Goal: Task Accomplishment & Management: Use online tool/utility

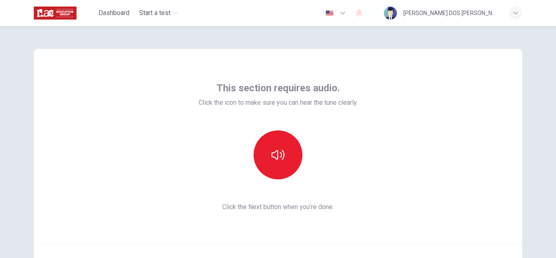
scroll to position [41, 0]
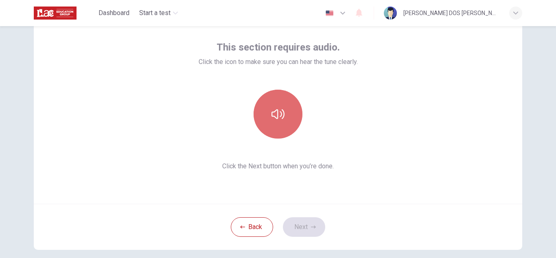
click at [268, 116] on button "button" at bounding box center [278, 114] width 49 height 49
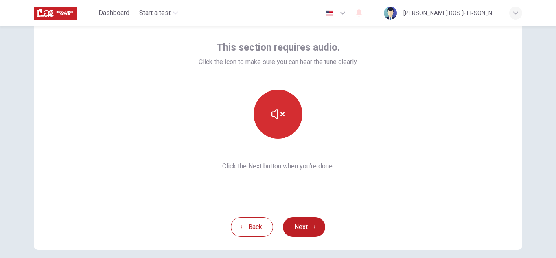
click at [268, 116] on button "button" at bounding box center [278, 114] width 49 height 49
click at [275, 118] on icon "button" at bounding box center [278, 113] width 13 height 13
click at [274, 119] on icon "button" at bounding box center [278, 113] width 13 height 13
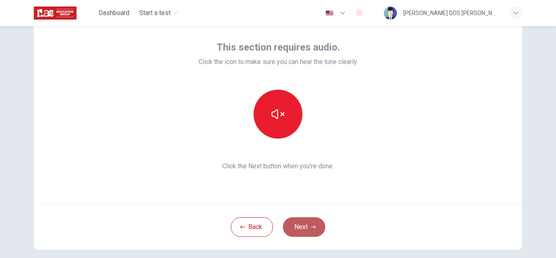
click at [311, 227] on icon "button" at bounding box center [313, 226] width 5 height 3
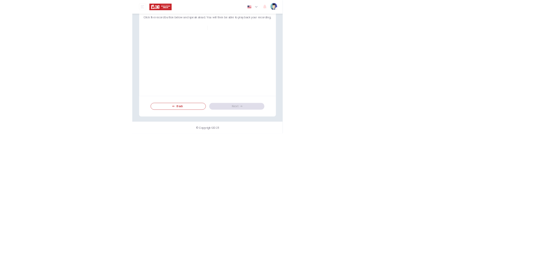
scroll to position [35, 0]
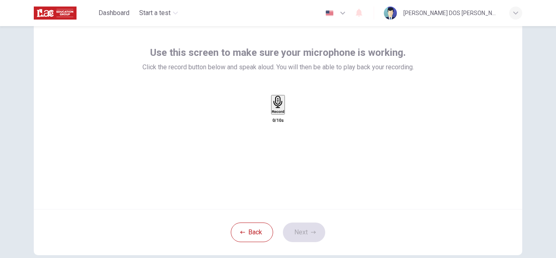
click at [281, 114] on div "Record" at bounding box center [278, 105] width 13 height 18
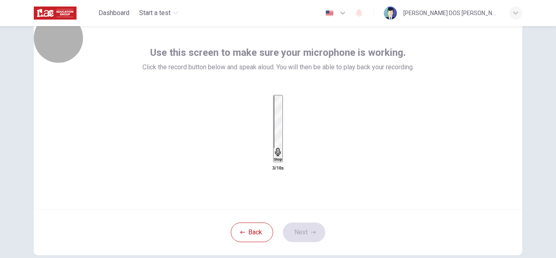
click at [274, 148] on icon "button" at bounding box center [278, 152] width 8 height 8
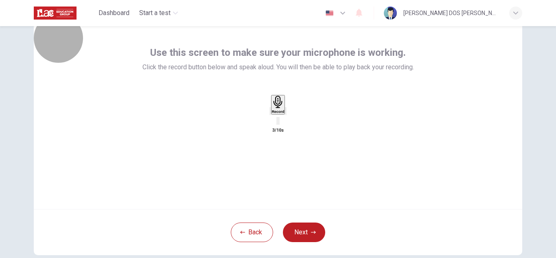
click at [278, 108] on icon "button" at bounding box center [278, 102] width 13 height 13
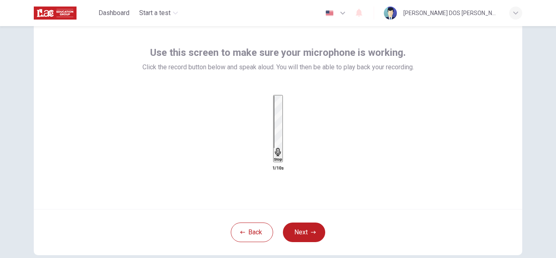
click at [276, 157] on h6 "Stop" at bounding box center [278, 159] width 8 height 4
click at [270, 113] on icon "button" at bounding box center [270, 113] width 0 height 0
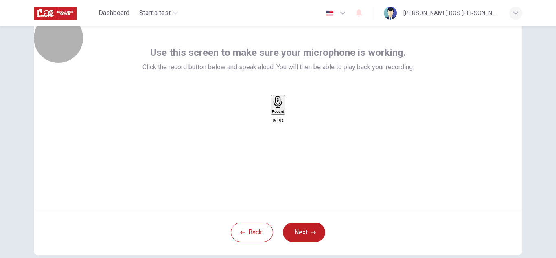
click at [285, 108] on div "Record" at bounding box center [278, 105] width 13 height 18
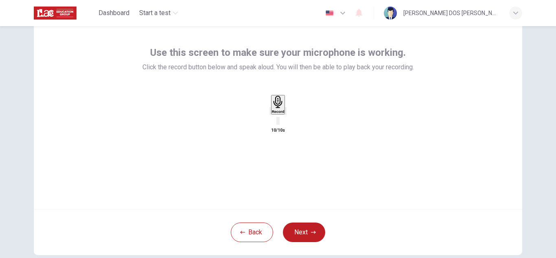
click at [286, 113] on icon "button" at bounding box center [286, 113] width 0 height 0
click at [314, 235] on button "Next" at bounding box center [304, 232] width 42 height 20
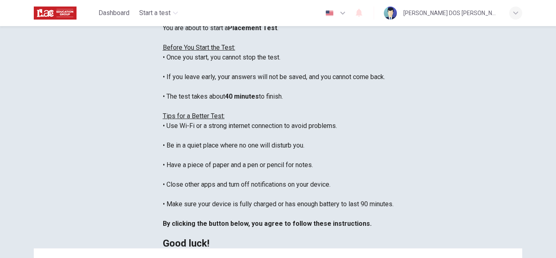
click at [259, 142] on div "You are about to start a Placement Test . Before You Start the Test: • Once you…" at bounding box center [278, 135] width 231 height 225
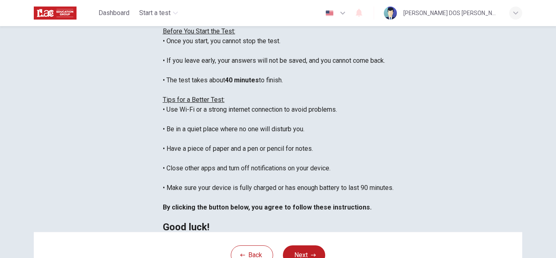
scroll to position [68, 0]
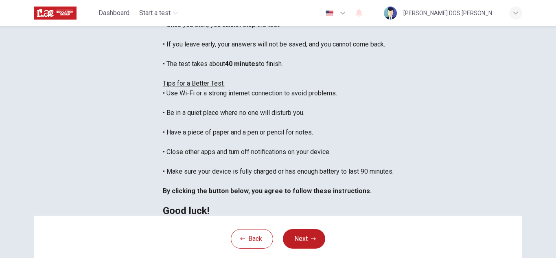
click at [163, 135] on div "Disclaimer: You are about to start a Placement Test . Before You Start the Test…" at bounding box center [278, 98] width 231 height 235
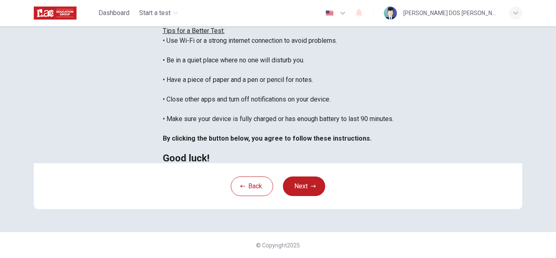
scroll to position [195, 0]
click at [299, 186] on button "Next" at bounding box center [304, 186] width 42 height 20
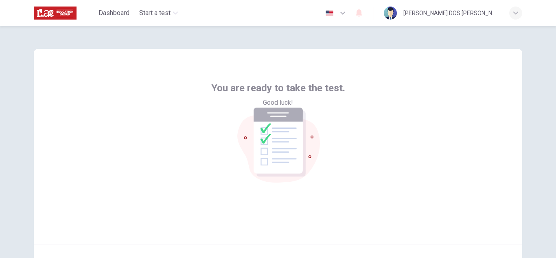
scroll to position [81, 0]
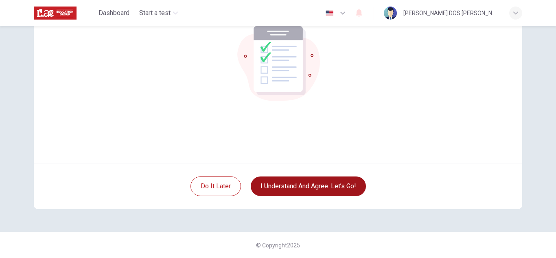
click at [330, 180] on button "I understand and agree. Let’s go!" at bounding box center [308, 186] width 115 height 20
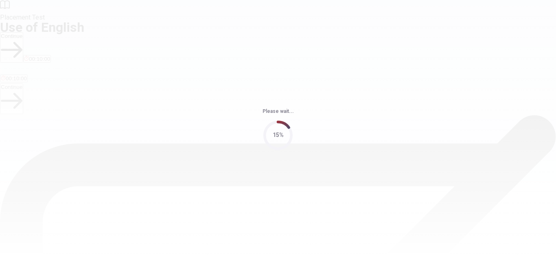
click at [330, 180] on div "Please wait... 15%" at bounding box center [278, 129] width 556 height 258
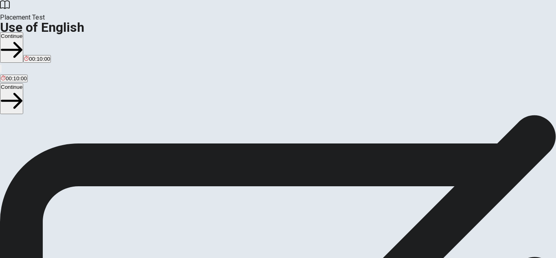
click at [175, 116] on span "You will answer 30 questions in total: • 15 grammar questions • 15 vocabulary q…" at bounding box center [100, 193] width 201 height 154
click at [23, 32] on button "Continue" at bounding box center [11, 47] width 23 height 31
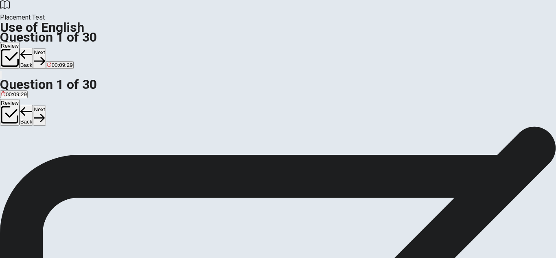
click at [89, 159] on span "were starting" at bounding box center [73, 156] width 31 height 6
click at [46, 48] on button "Next" at bounding box center [39, 58] width 13 height 20
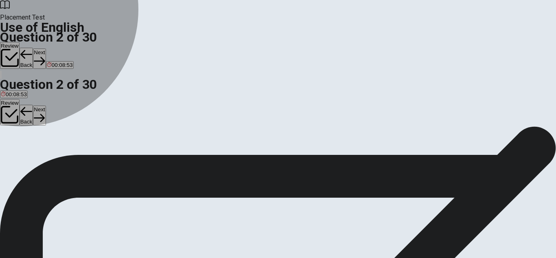
click at [34, 159] on span "goes" at bounding box center [28, 156] width 12 height 6
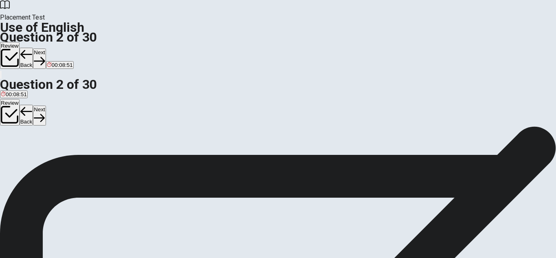
click at [46, 48] on button "Next" at bounding box center [39, 58] width 13 height 20
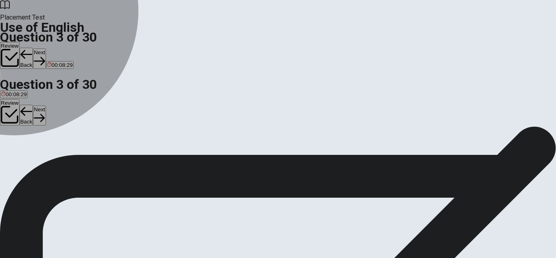
click at [36, 153] on div "D" at bounding box center [32, 150] width 8 height 6
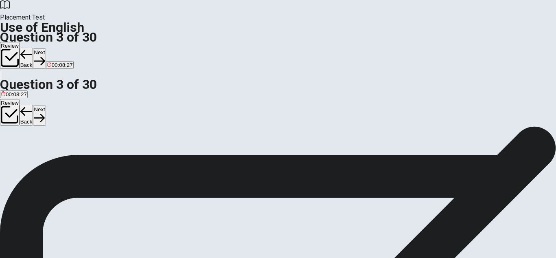
click at [46, 48] on button "Next" at bounding box center [39, 58] width 13 height 20
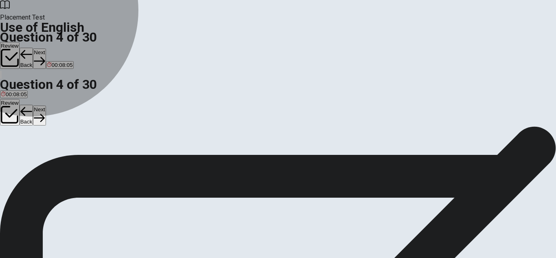
click at [17, 153] on span "leaves" at bounding box center [9, 156] width 16 height 6
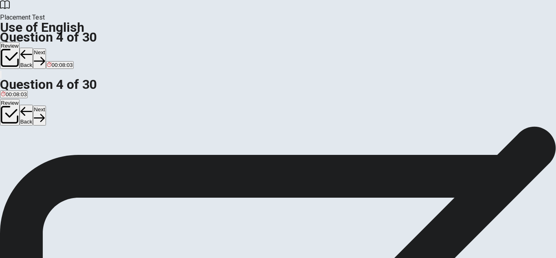
click at [46, 48] on button "Next" at bounding box center [39, 58] width 13 height 20
click at [23, 156] on span "rice" at bounding box center [18, 156] width 9 height 6
click at [46, 48] on button "Next" at bounding box center [39, 58] width 13 height 20
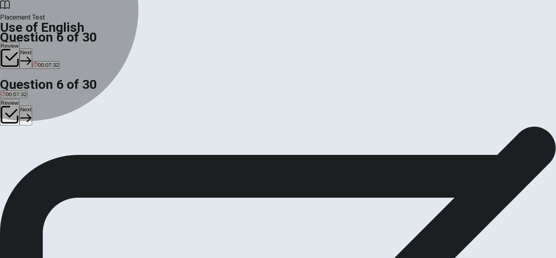
click at [9, 153] on span "eat" at bounding box center [5, 156] width 8 height 6
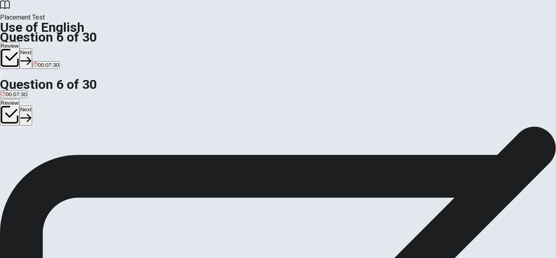
click at [32, 48] on button "Next" at bounding box center [26, 58] width 13 height 20
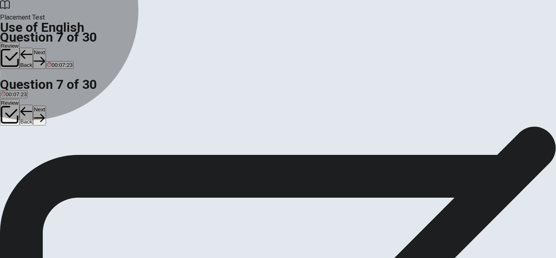
click at [50, 159] on span "soft" at bounding box center [46, 156] width 9 height 6
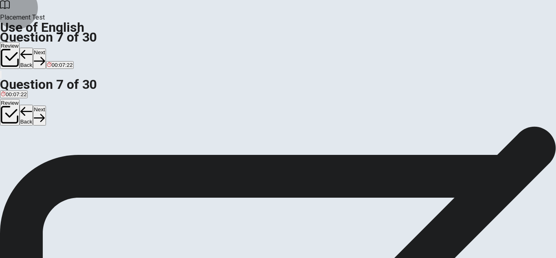
click at [46, 48] on button "Next" at bounding box center [39, 58] width 13 height 20
click at [14, 153] on span "comb" at bounding box center [7, 156] width 13 height 6
click at [46, 48] on button "Next" at bounding box center [39, 58] width 13 height 20
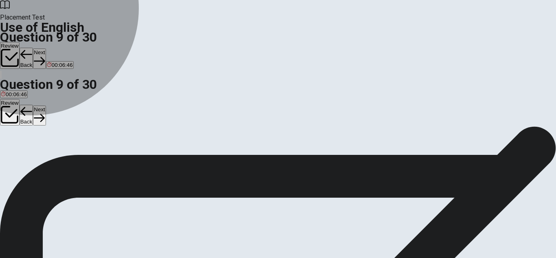
click at [46, 159] on span "open" at bounding box center [40, 156] width 12 height 6
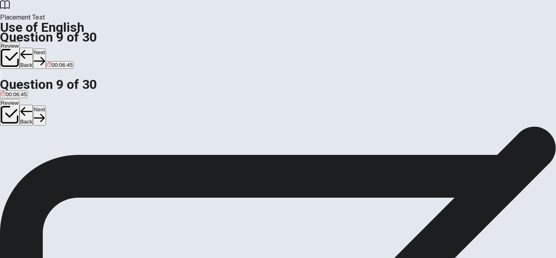
click at [46, 48] on button "Next" at bounding box center [39, 58] width 13 height 20
click at [12, 153] on span "went" at bounding box center [6, 156] width 11 height 6
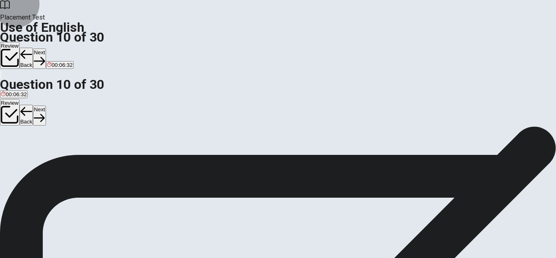
click at [46, 48] on button "Next" at bounding box center [39, 58] width 13 height 20
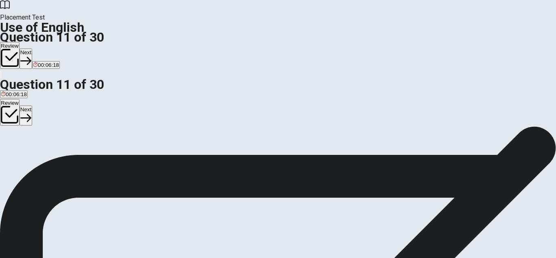
click at [20, 153] on span "finished" at bounding box center [10, 156] width 19 height 6
click at [32, 48] on button "Next" at bounding box center [26, 58] width 13 height 20
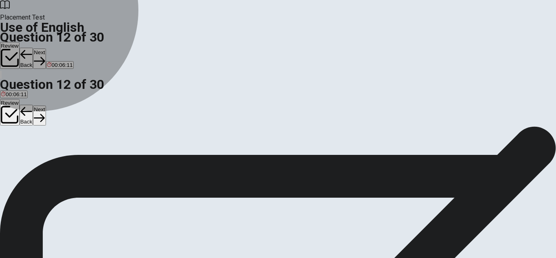
click at [79, 159] on span "did you do" at bounding box center [65, 156] width 25 height 6
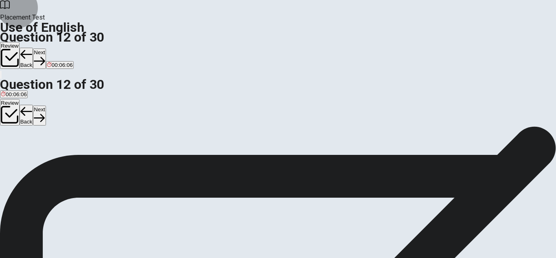
click at [46, 48] on button "Next" at bounding box center [39, 58] width 13 height 20
click at [18, 153] on span "mustn’t" at bounding box center [10, 156] width 18 height 6
click at [46, 48] on button "Next" at bounding box center [39, 58] width 13 height 20
click at [7, 153] on span "on" at bounding box center [4, 156] width 6 height 6
click at [46, 48] on button "Next" at bounding box center [39, 58] width 13 height 20
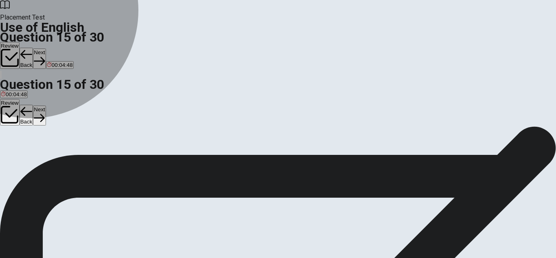
click at [74, 159] on span "depend" at bounding box center [65, 156] width 18 height 6
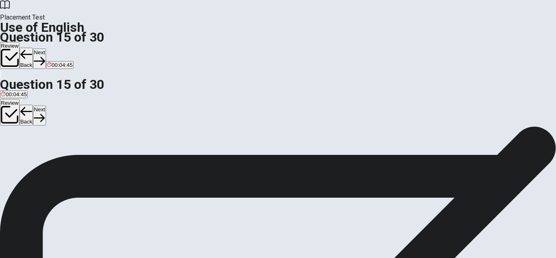
click at [46, 48] on button "Next" at bounding box center [39, 58] width 13 height 20
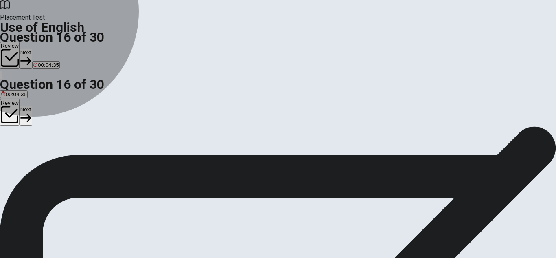
click at [74, 159] on span "generous" at bounding box center [62, 156] width 23 height 6
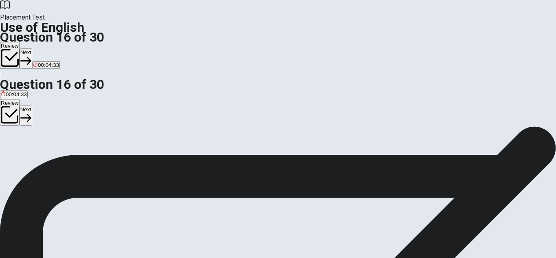
click at [32, 48] on button "Next" at bounding box center [26, 58] width 13 height 20
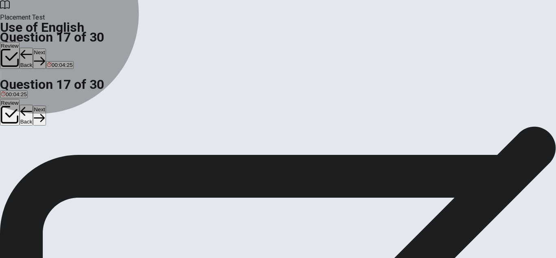
click at [31, 153] on span "hardworking" at bounding box center [16, 156] width 30 height 6
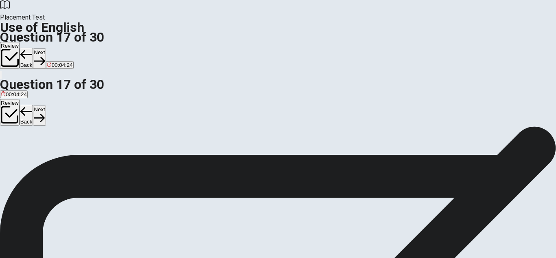
click at [46, 48] on button "Next" at bounding box center [39, 58] width 13 height 20
click at [42, 159] on span "puts" at bounding box center [37, 156] width 10 height 6
click at [46, 48] on button "Next" at bounding box center [39, 58] width 13 height 20
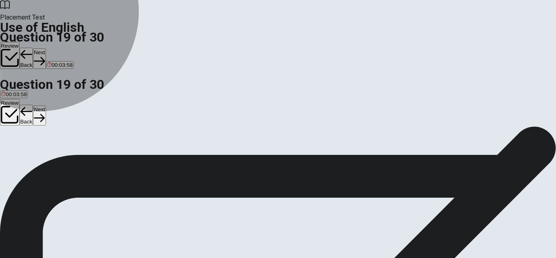
click at [35, 159] on span "spends" at bounding box center [26, 156] width 18 height 6
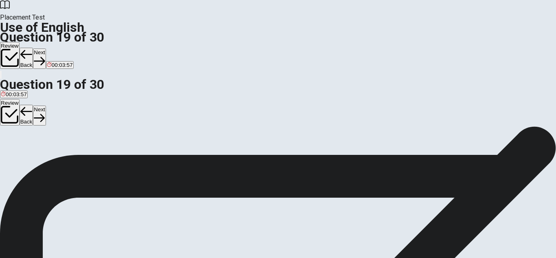
click at [46, 48] on button "Next" at bounding box center [39, 58] width 13 height 20
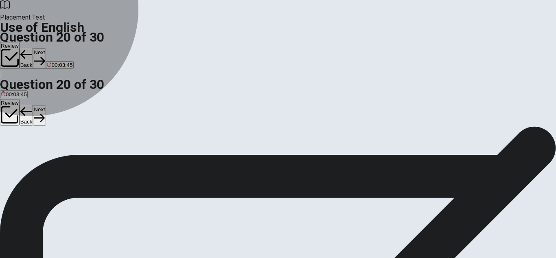
click at [53, 159] on span "sends" at bounding box center [46, 156] width 15 height 6
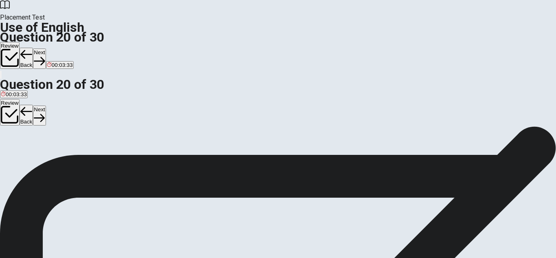
click at [46, 48] on button "Next" at bounding box center [39, 58] width 13 height 20
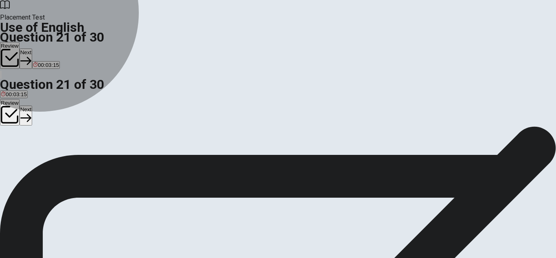
click at [64, 159] on span "had been" at bounding box center [53, 156] width 23 height 6
click at [16, 157] on span "was" at bounding box center [12, 156] width 10 height 6
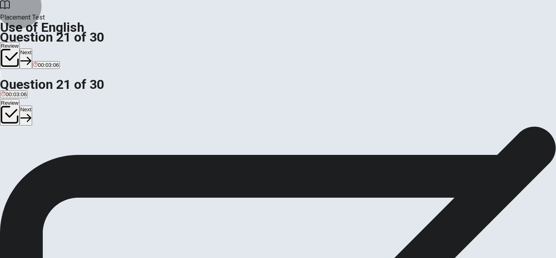
click at [32, 48] on button "Next" at bounding box center [26, 58] width 13 height 20
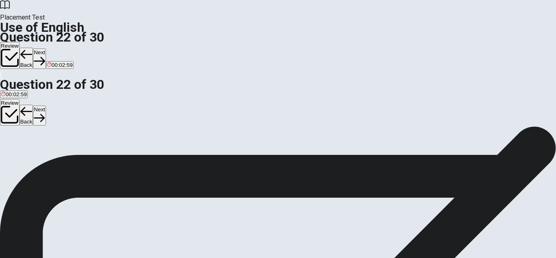
click at [34, 160] on button "C had" at bounding box center [29, 153] width 11 height 14
click at [46, 48] on button "Next" at bounding box center [39, 58] width 13 height 20
click at [11, 153] on span "who" at bounding box center [6, 156] width 10 height 6
click at [46, 48] on button "Next" at bounding box center [39, 58] width 13 height 20
click at [29, 158] on button "B will call" at bounding box center [19, 153] width 19 height 14
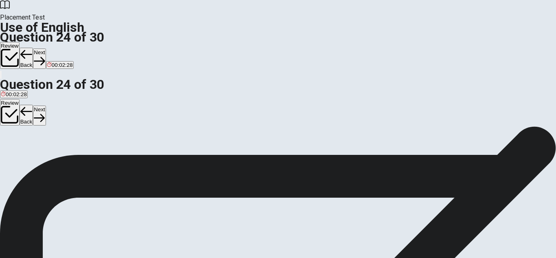
click at [46, 48] on button "Next" at bounding box center [39, 58] width 13 height 20
click at [81, 159] on span "vital" at bounding box center [76, 156] width 10 height 6
click at [46, 48] on button "Next" at bounding box center [39, 58] width 13 height 20
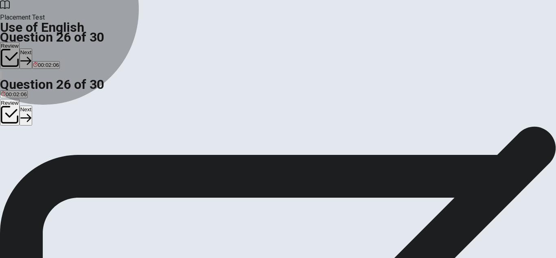
click at [67, 159] on span "disorganized" at bounding box center [51, 156] width 31 height 6
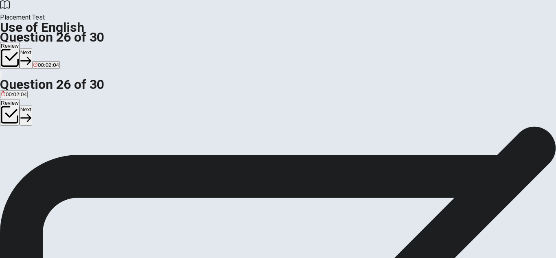
click at [31, 55] on icon "button" at bounding box center [25, 60] width 11 height 11
click at [32, 153] on span "raised higher" at bounding box center [16, 156] width 31 height 6
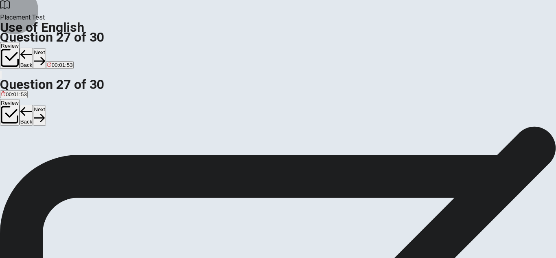
click at [46, 48] on button "Next" at bounding box center [39, 58] width 13 height 20
click at [33, 159] on span "leave out" at bounding box center [22, 156] width 22 height 6
click at [46, 48] on button "Next" at bounding box center [39, 58] width 13 height 20
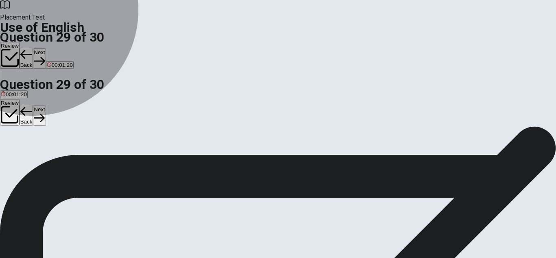
click at [37, 158] on span "reduce" at bounding box center [28, 156] width 17 height 6
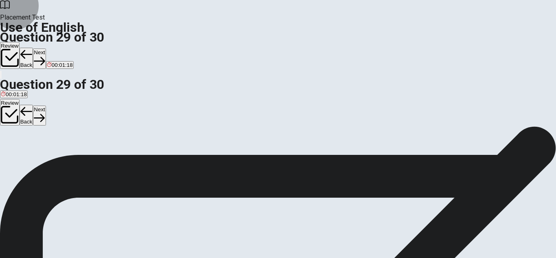
click at [46, 48] on button "Next" at bounding box center [39, 58] width 13 height 20
click at [55, 159] on span "repaired" at bounding box center [45, 156] width 20 height 6
click at [45, 57] on icon "button" at bounding box center [39, 61] width 11 height 8
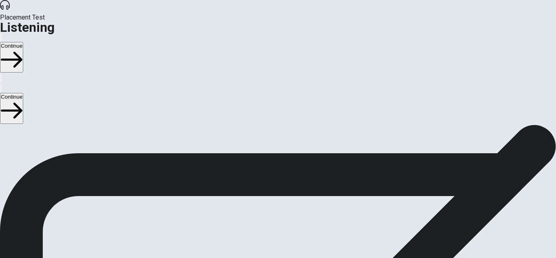
scroll to position [0, 0]
click at [23, 42] on button "Continue" at bounding box center [11, 57] width 23 height 31
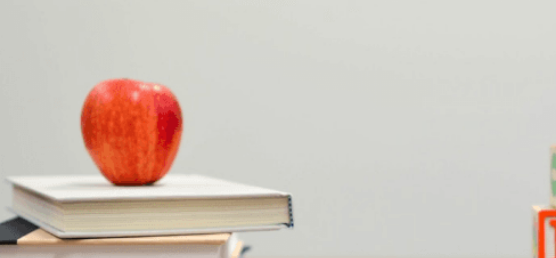
click at [366, 134] on div "Question 1 3. Why did the project take extra time? A Due to a major system fail…" at bounding box center [278, 151] width 556 height 34
click at [256, 161] on div "D" at bounding box center [282, 158] width 94 height 6
click at [193, 188] on button "C Layout changes and a color scheme update" at bounding box center [139, 195] width 107 height 14
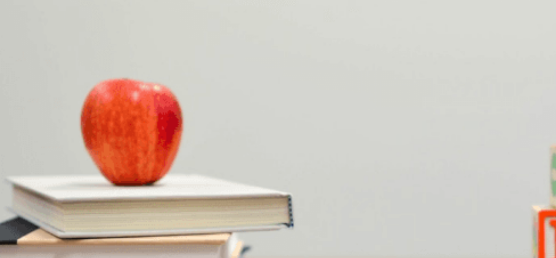
click at [123, 229] on span "Additional resources" at bounding box center [98, 232] width 49 height 6
click at [35, 232] on span "He’s uncertain" at bounding box center [18, 235] width 35 height 6
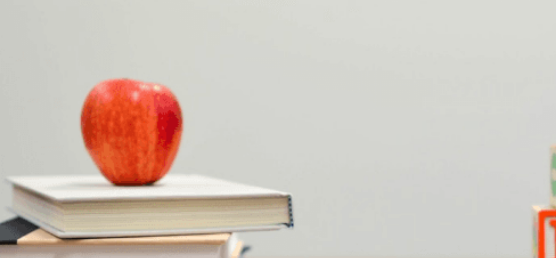
click at [112, 232] on span "He’s facing challenges" at bounding box center [84, 235] width 54 height 6
click at [23, 42] on button "Continue" at bounding box center [11, 57] width 23 height 31
click at [435, 257] on div at bounding box center [278, 258] width 556 height 0
click at [114, 257] on div at bounding box center [278, 258] width 556 height 0
drag, startPoint x: 556, startPoint y: 132, endPoint x: 548, endPoint y: 175, distance: 43.0
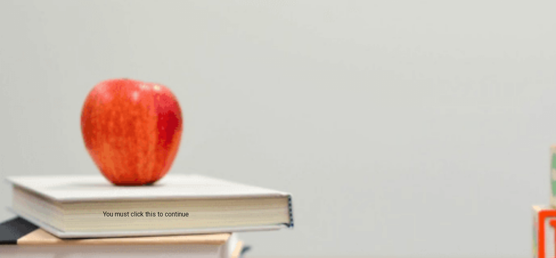
click at [548, 257] on div at bounding box center [278, 258] width 556 height 0
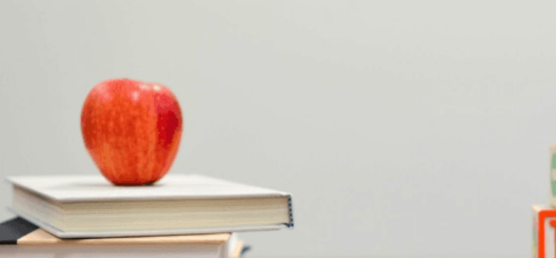
click at [68, 250] on div at bounding box center [278, 250] width 556 height 0
click at [23, 42] on button "Continue" at bounding box center [11, 57] width 23 height 31
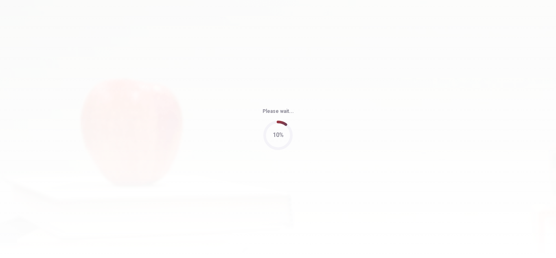
type input "89"
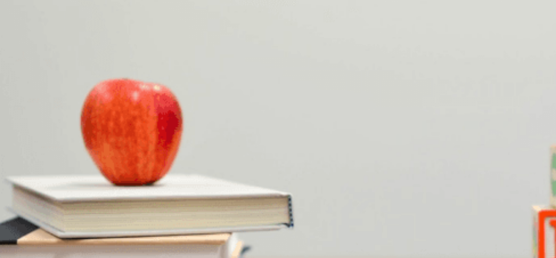
scroll to position [759, 0]
click at [218, 180] on span "The snorkeling tour schedule" at bounding box center [183, 183] width 70 height 6
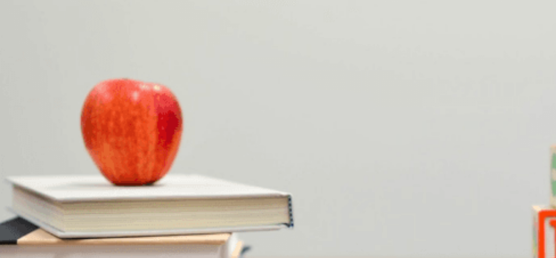
click at [33, 139] on button "A Call the hotel" at bounding box center [16, 146] width 33 height 14
click at [186, 118] on span "Snorkeling at a marine sanctuary" at bounding box center [145, 115] width 79 height 6
click at [202, 84] on span "Yoga and paddleboarding" at bounding box center [171, 81] width 61 height 6
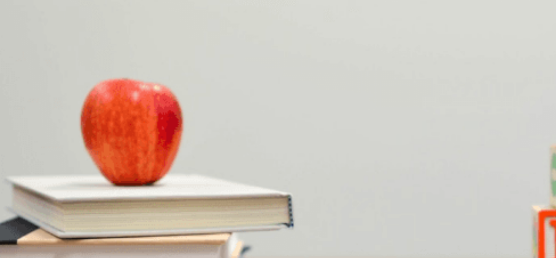
scroll to position [550, 0]
click at [147, 180] on span "The hotel’s transportation options" at bounding box center [106, 183] width 80 height 6
click at [23, 42] on button "Continue" at bounding box center [11, 57] width 23 height 31
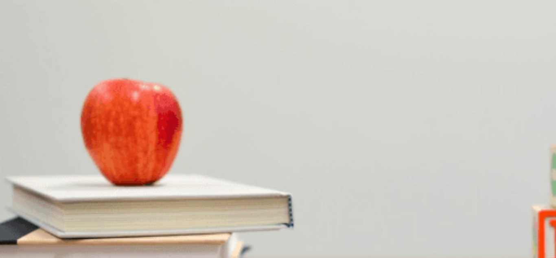
scroll to position [46, 0]
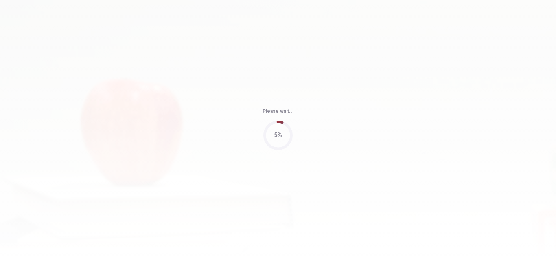
type input "74"
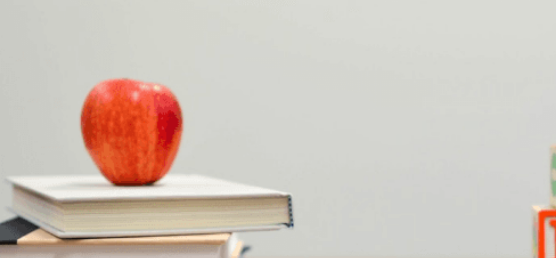
scroll to position [86, 0]
click at [181, 212] on span "A lakeside resort and a mountain lodge" at bounding box center [135, 215] width 94 height 6
click at [347, 184] on span "Kayaking, a cooking workshop, and a group hike" at bounding box center [405, 181] width 117 height 6
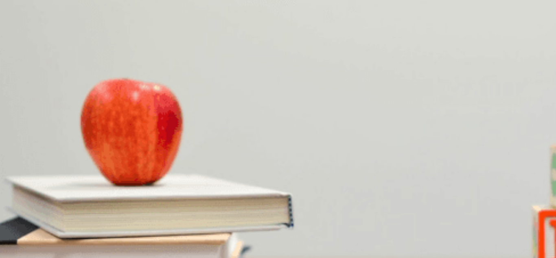
click at [39, 161] on span "$5,000" at bounding box center [30, 164] width 17 height 6
click at [167, 229] on span "Send out a survey" at bounding box center [146, 232] width 44 height 6
click at [182, 125] on span "It’s easier for the team to reach" at bounding box center [145, 121] width 75 height 6
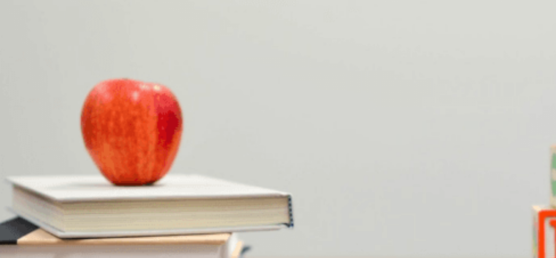
scroll to position [13, 0]
click at [23, 42] on button "Continue" at bounding box center [11, 57] width 23 height 31
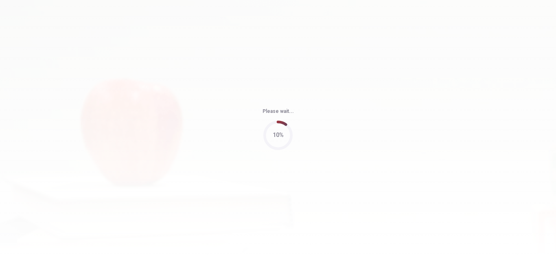
type input "73"
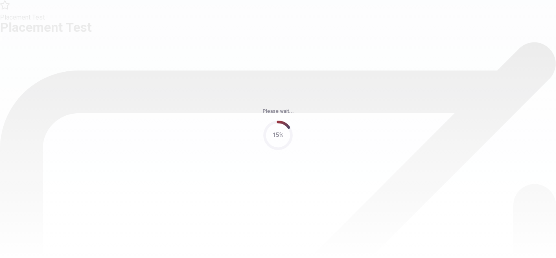
scroll to position [0, 0]
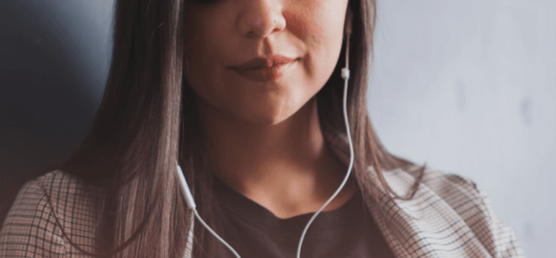
click at [168, 149] on div "The Speaking Section will begin soon. Use a headset if available (recommended f…" at bounding box center [278, 169] width 556 height 88
click at [23, 42] on button "Continue" at bounding box center [11, 57] width 23 height 31
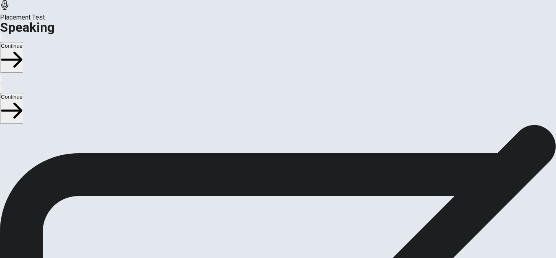
click at [293, 202] on icon at bounding box center [278, 216] width 29 height 29
click at [290, 145] on icon at bounding box center [278, 157] width 24 height 24
click at [269, 174] on button "Play Audio" at bounding box center [269, 178] width 2 height 8
click at [268, 174] on button "Record Again" at bounding box center [267, 178] width 2 height 8
click at [293, 150] on div "Stop Recording" at bounding box center [278, 201] width 29 height 103
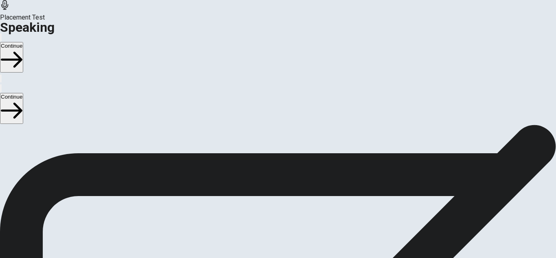
click at [290, 145] on div at bounding box center [278, 158] width 24 height 27
click at [268, 174] on button "Record Again" at bounding box center [267, 178] width 2 height 8
drag, startPoint x: 398, startPoint y: 111, endPoint x: 452, endPoint y: 133, distance: 57.9
click at [452, 133] on div "00:00:13 Stop Recording" at bounding box center [278, 180] width 556 height 145
click at [293, 235] on span "Stop Recording" at bounding box center [278, 244] width 29 height 18
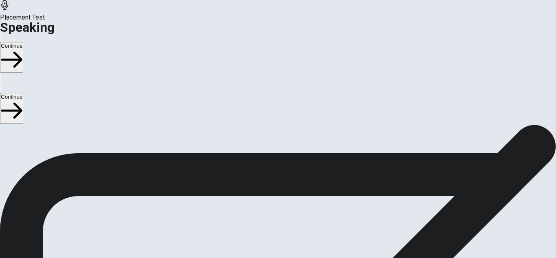
click at [269, 174] on button "Play Audio" at bounding box center [269, 178] width 2 height 8
click at [276, 180] on icon "Record Again" at bounding box center [272, 185] width 10 height 10
click at [288, 202] on icon at bounding box center [277, 216] width 21 height 29
click at [268, 174] on button "Record Again" at bounding box center [267, 178] width 2 height 8
click at [293, 150] on div "Stop Recording" at bounding box center [278, 201] width 29 height 103
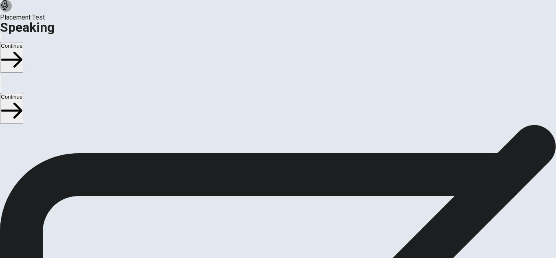
click at [269, 174] on button "Play Audio" at bounding box center [269, 178] width 2 height 8
click at [23, 42] on button "Continue" at bounding box center [11, 57] width 23 height 31
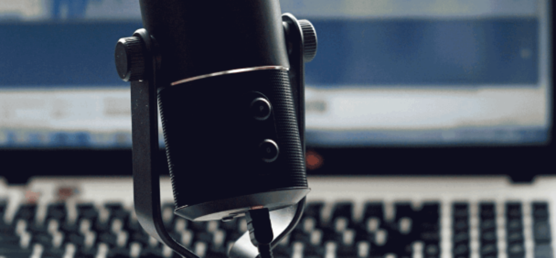
click at [23, 42] on button "Continue" at bounding box center [11, 57] width 23 height 31
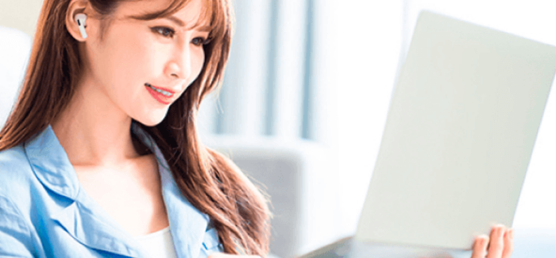
click at [495, 35] on div "Please Listen Carefully" at bounding box center [278, 31] width 556 height 10
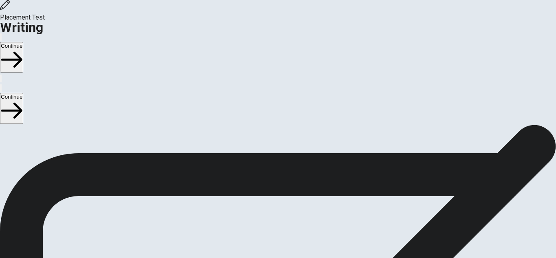
scroll to position [49, 0]
click at [23, 42] on button "Continue" at bounding box center [11, 57] width 23 height 31
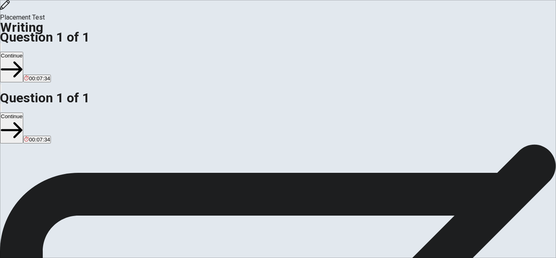
type textarea "When I was [DEMOGRAPHIC_DATA] I moved to [GEOGRAPHIC_DATA], other city, to stud…"
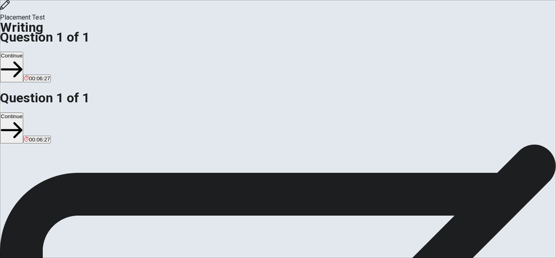
drag, startPoint x: 430, startPoint y: 130, endPoint x: 380, endPoint y: 112, distance: 53.6
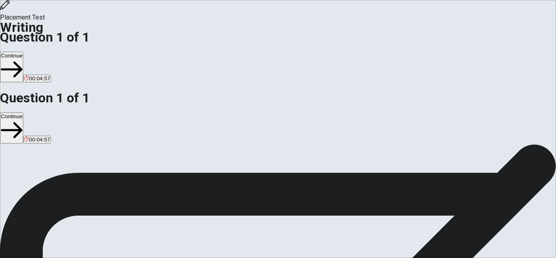
drag, startPoint x: 413, startPoint y: 118, endPoint x: 451, endPoint y: 138, distance: 43.0
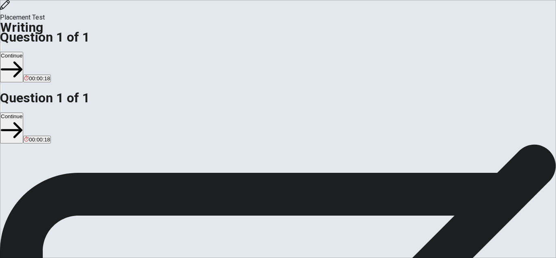
type textarea "When I was [DEMOGRAPHIC_DATA] I moved to [GEOGRAPHIC_DATA], other city, to stud…"
click at [23, 52] on button "Continue" at bounding box center [11, 67] width 23 height 31
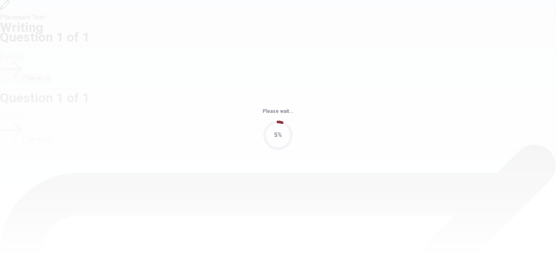
scroll to position [0, 0]
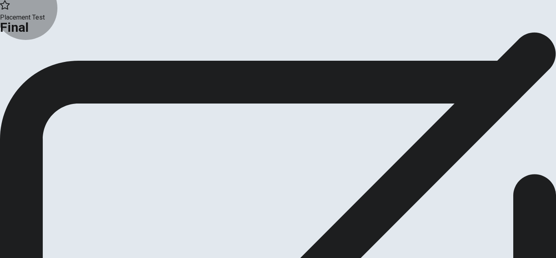
click at [33, 72] on button "Continue" at bounding box center [16, 66] width 33 height 11
